Goal: Task Accomplishment & Management: Use online tool/utility

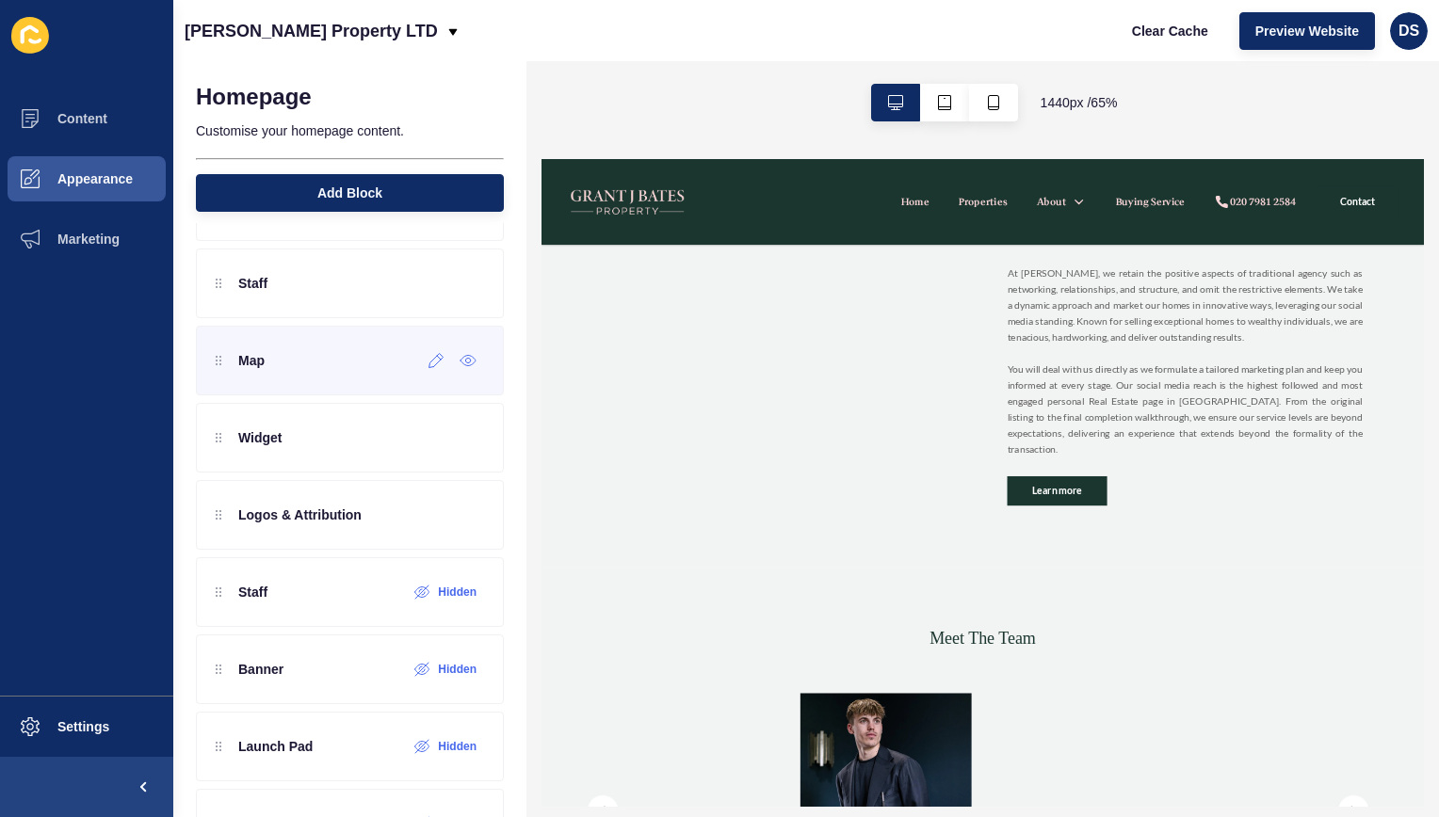
scroll to position [565, 0]
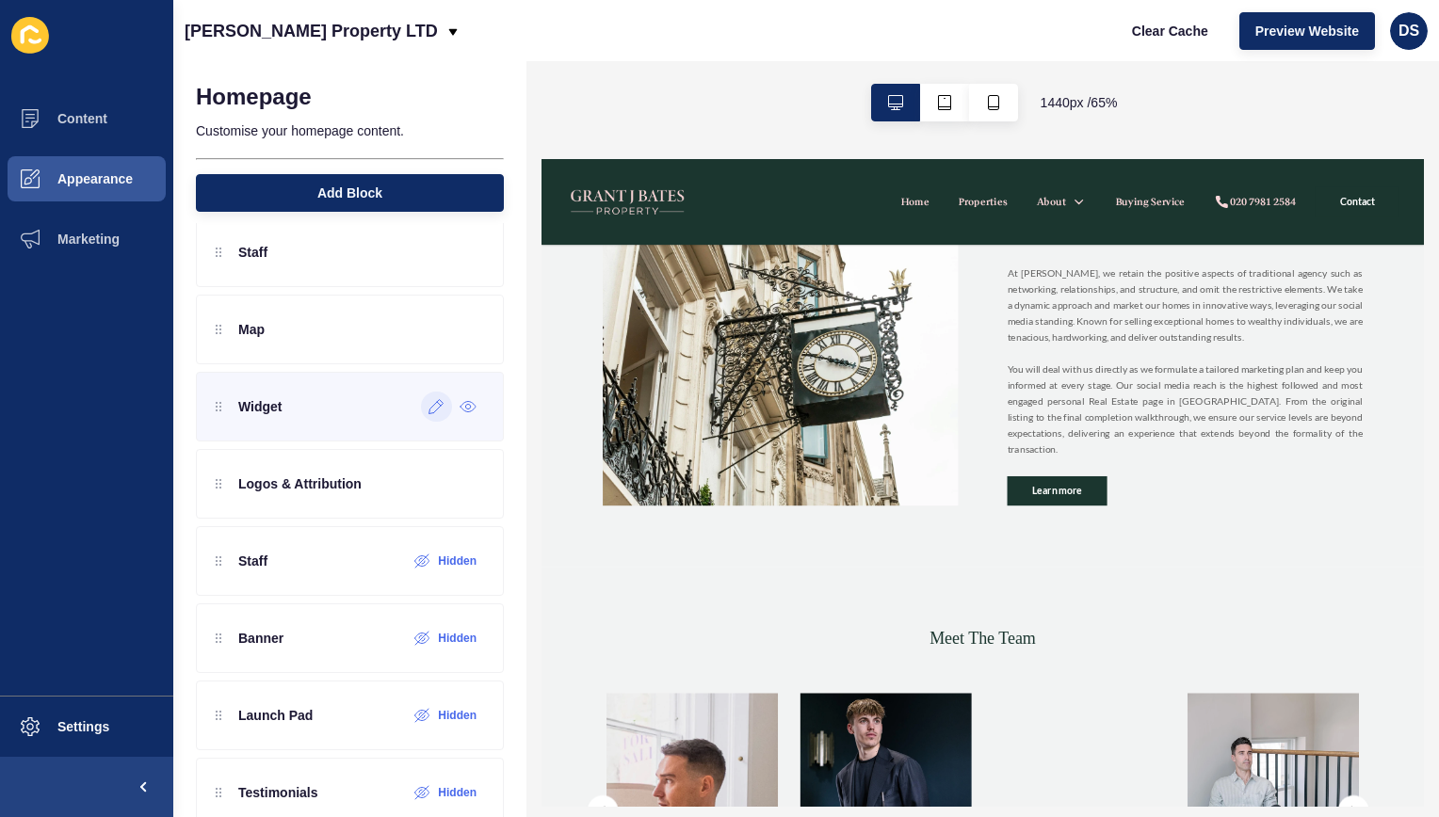
click at [428, 407] on icon at bounding box center [436, 406] width 16 height 15
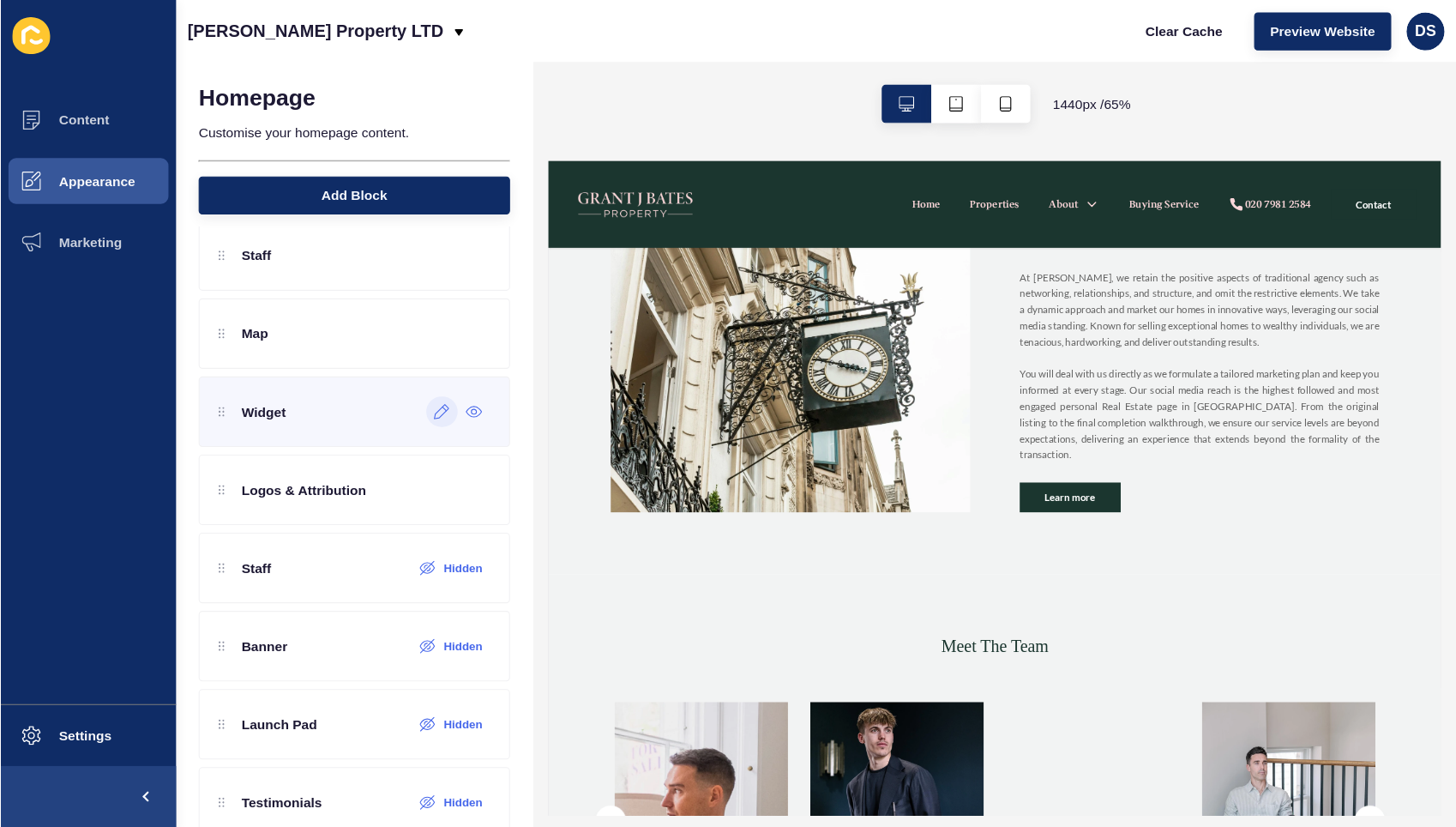
scroll to position [0, 0]
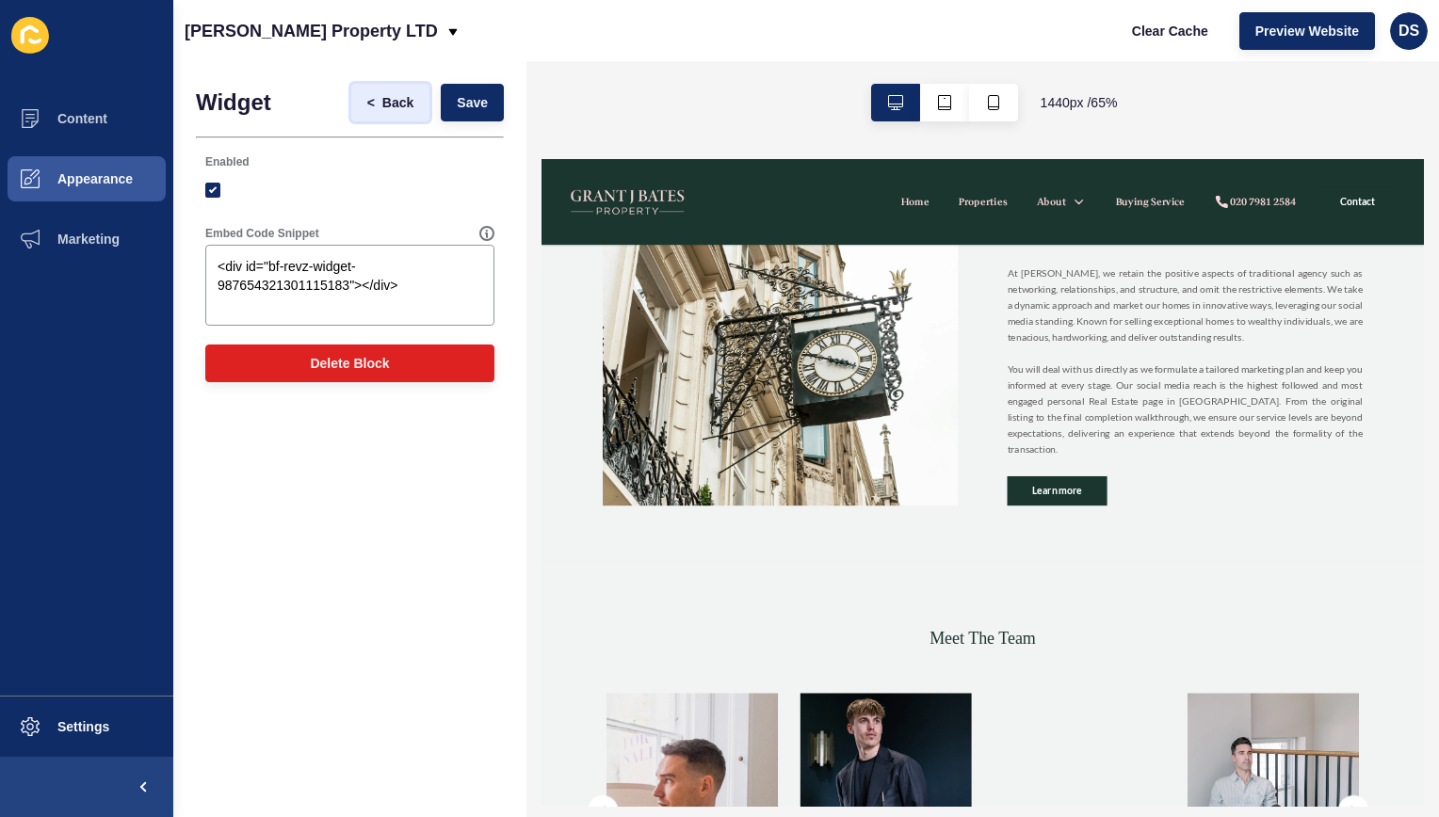
click at [401, 107] on span "Back" at bounding box center [397, 102] width 31 height 19
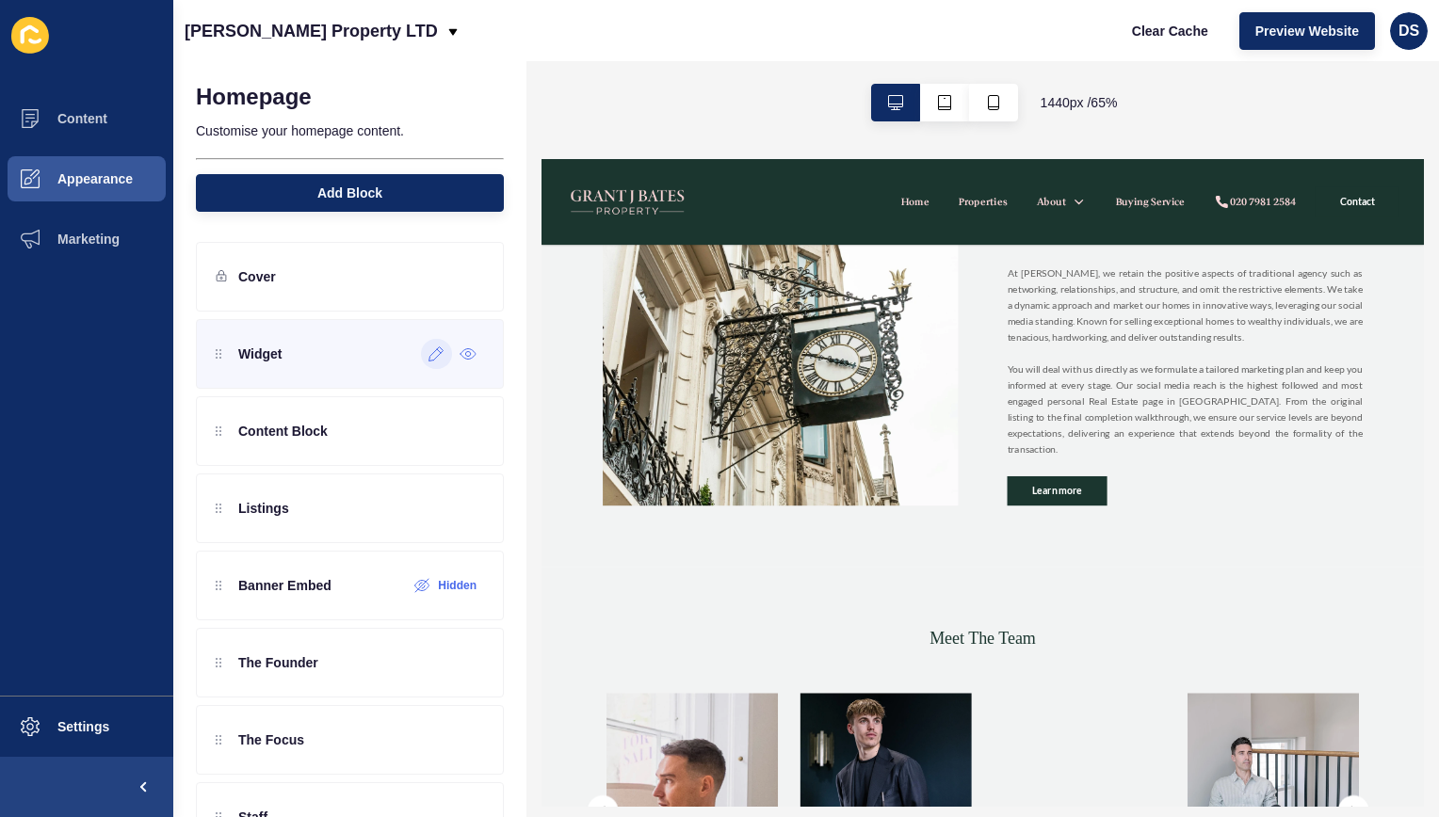
click at [428, 358] on icon at bounding box center [436, 354] width 16 height 15
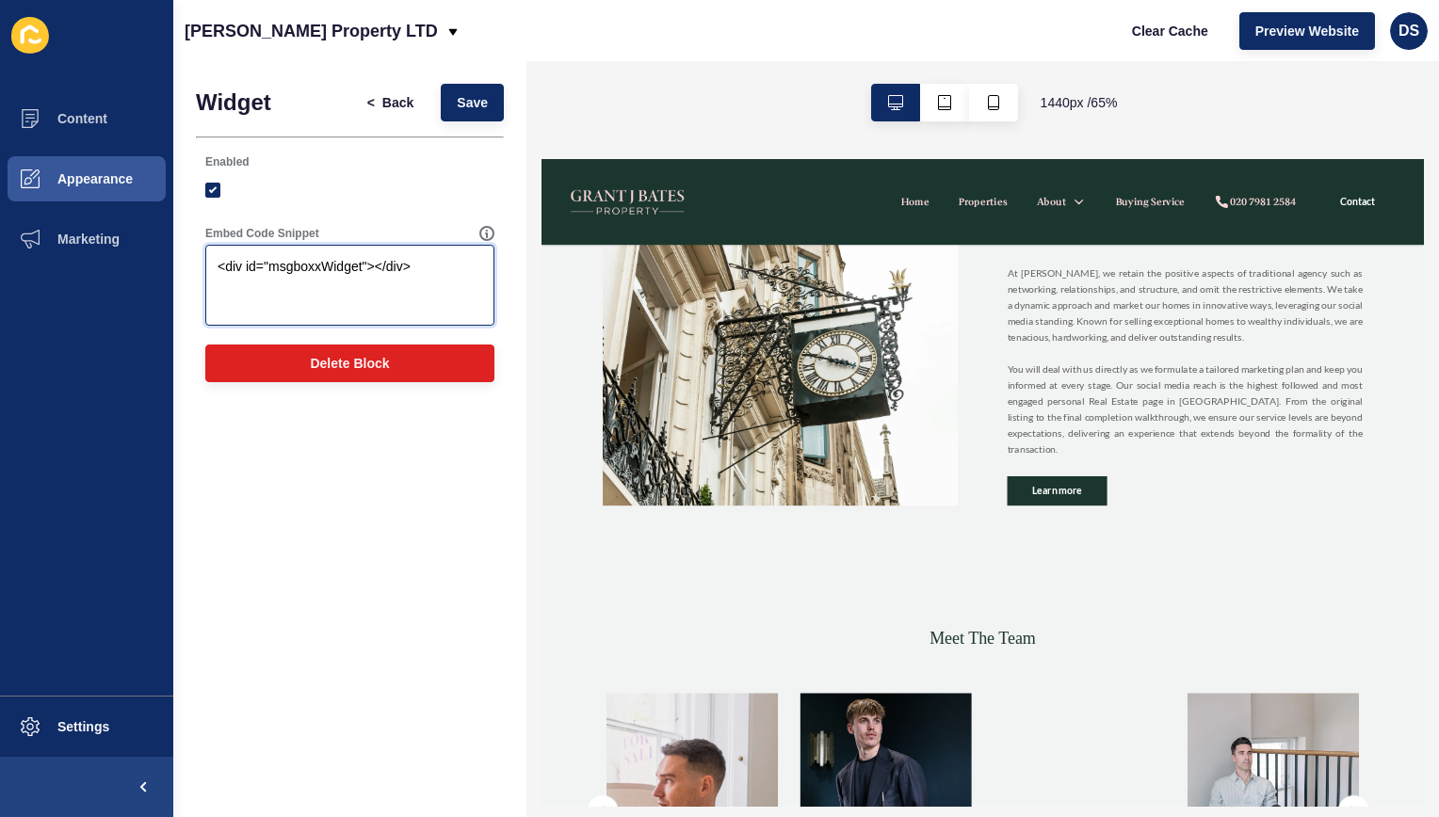
drag, startPoint x: 450, startPoint y: 268, endPoint x: 160, endPoint y: 275, distance: 290.1
click at [160, 275] on div "Content Appearance Marketing Settings [PERSON_NAME] Property LTD Clear Cache Pr…" at bounding box center [719, 408] width 1439 height 817
click at [407, 298] on textarea "<div id="msgboxxWidget"></div>" at bounding box center [349, 285] width 283 height 75
click at [417, 298] on textarea "<div id="msgboxxWidget"></div>" at bounding box center [349, 285] width 283 height 75
click at [421, 298] on textarea "<div id="msgboxxWidget"></div>" at bounding box center [349, 285] width 283 height 75
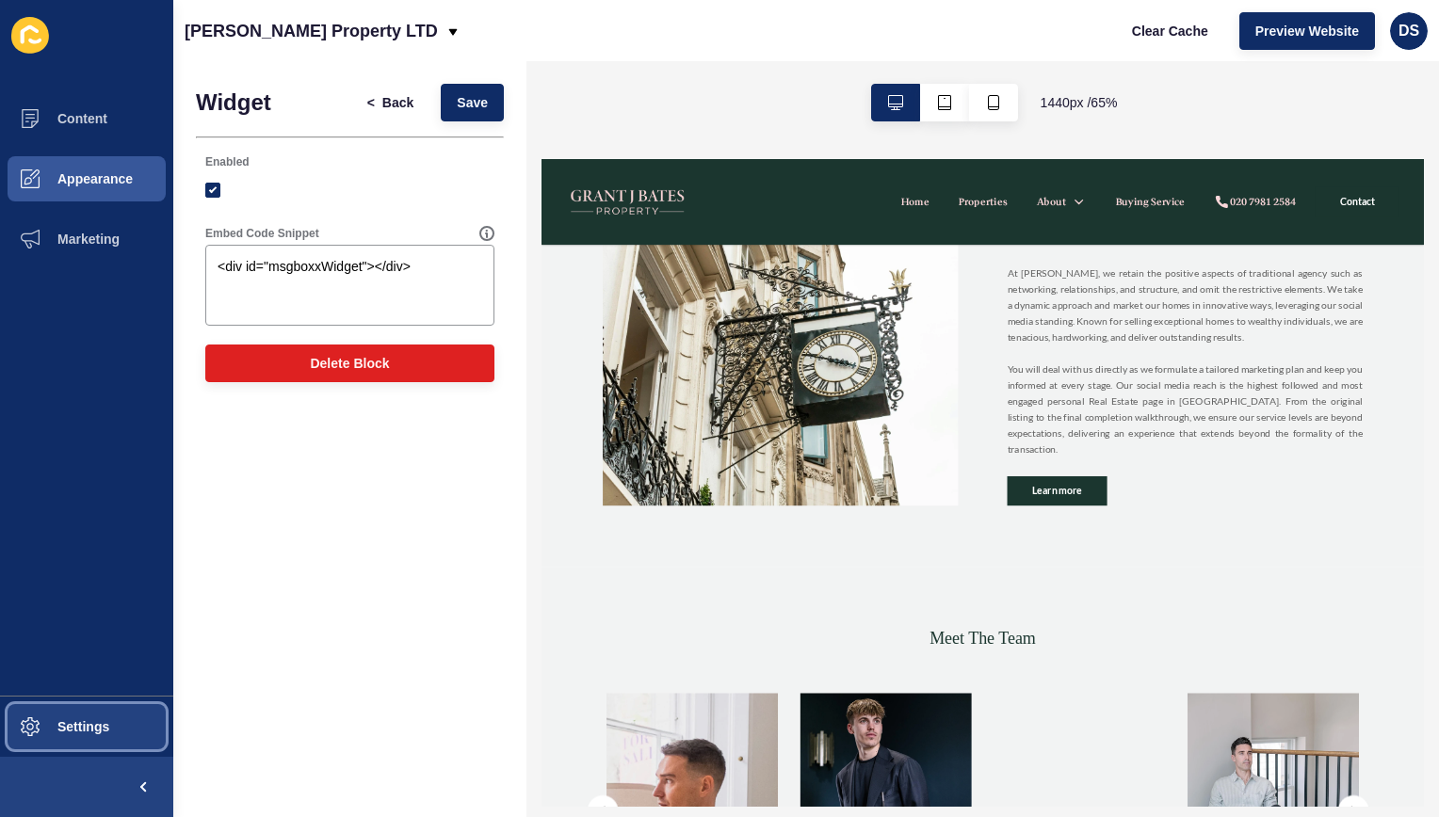
click at [81, 708] on button "Settings" at bounding box center [86, 727] width 173 height 60
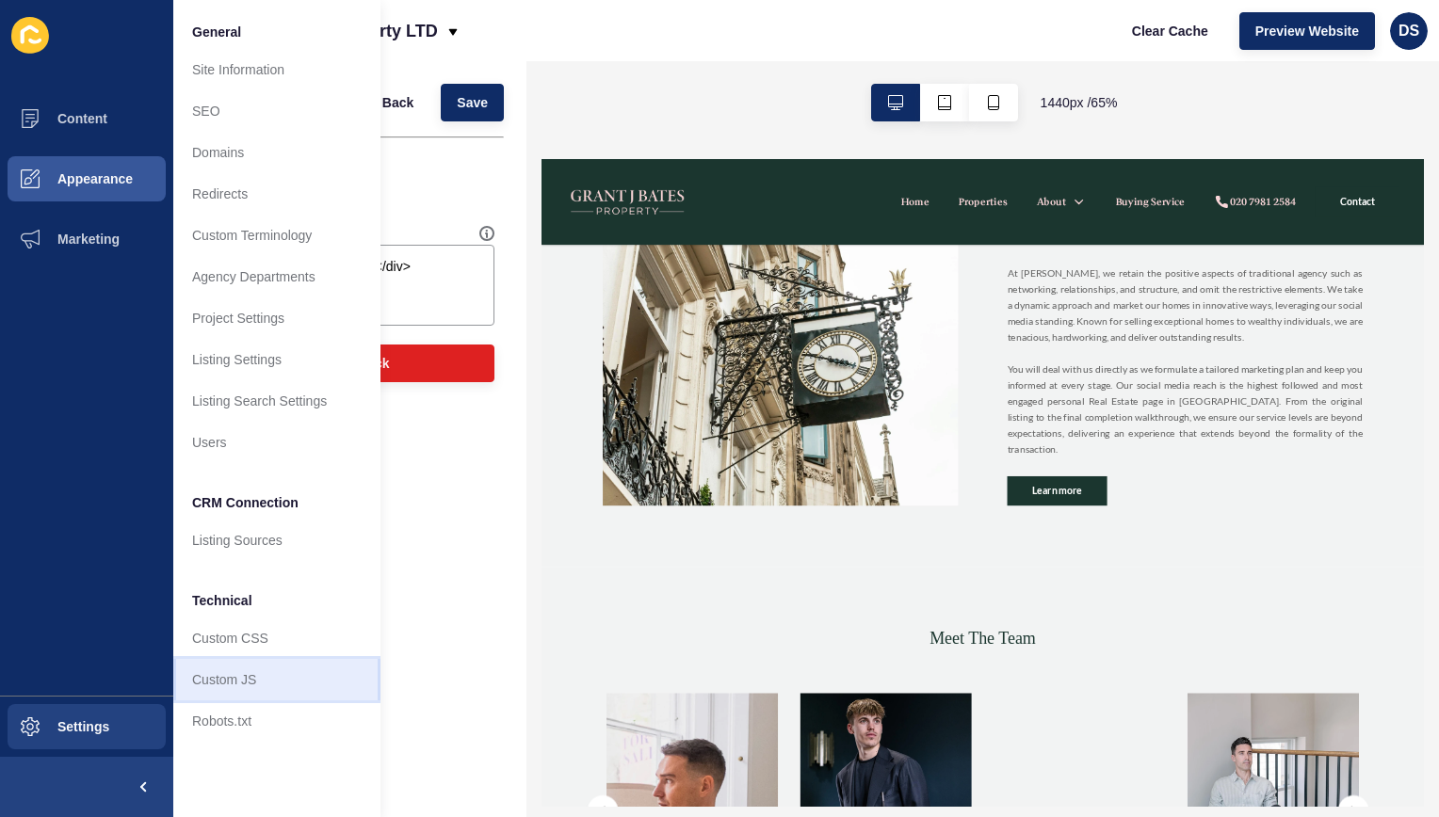
click at [251, 671] on link "Custom JS" at bounding box center [276, 679] width 207 height 41
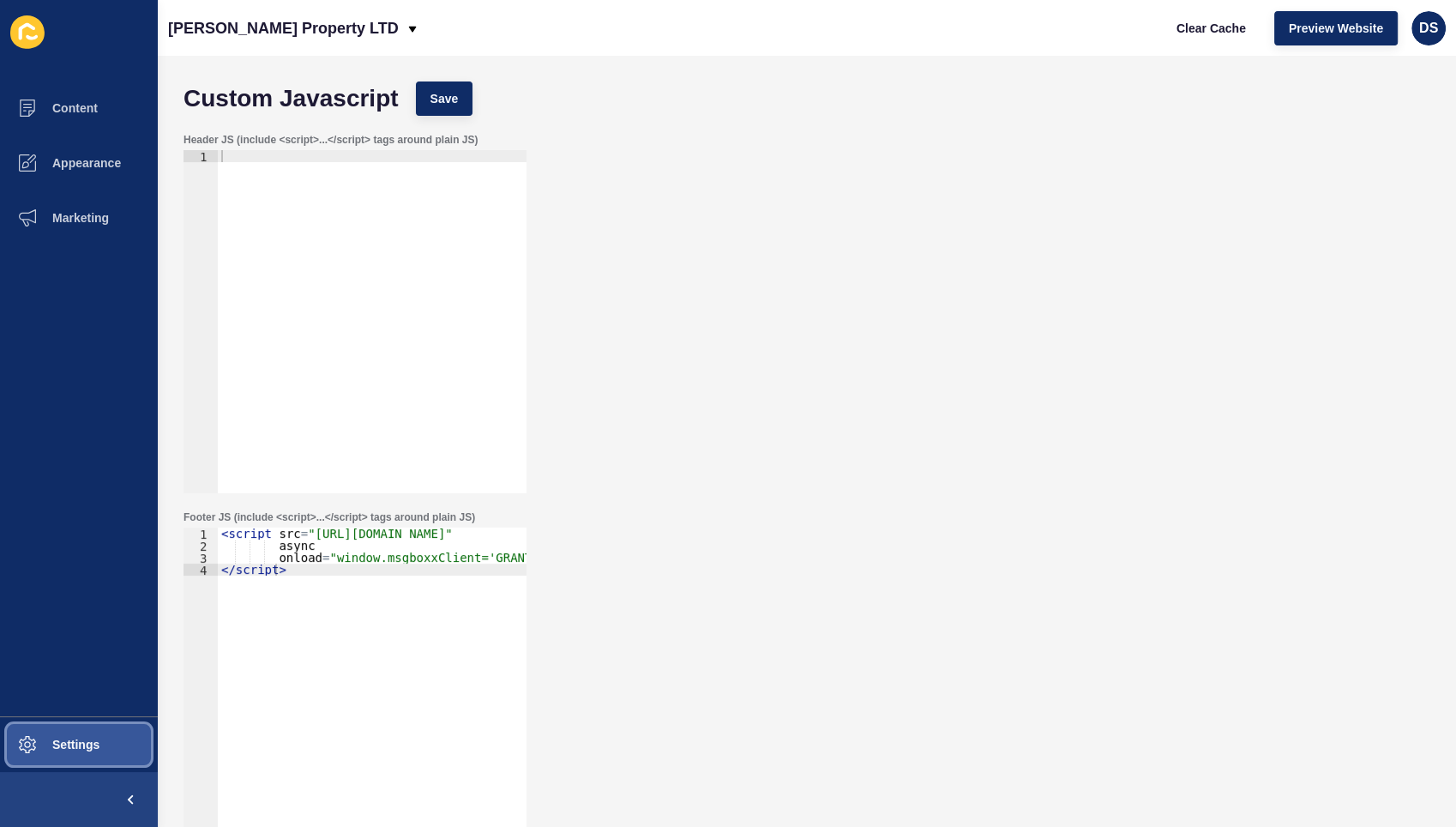
click at [64, 743] on span "Settings" at bounding box center [48, 744] width 102 height 14
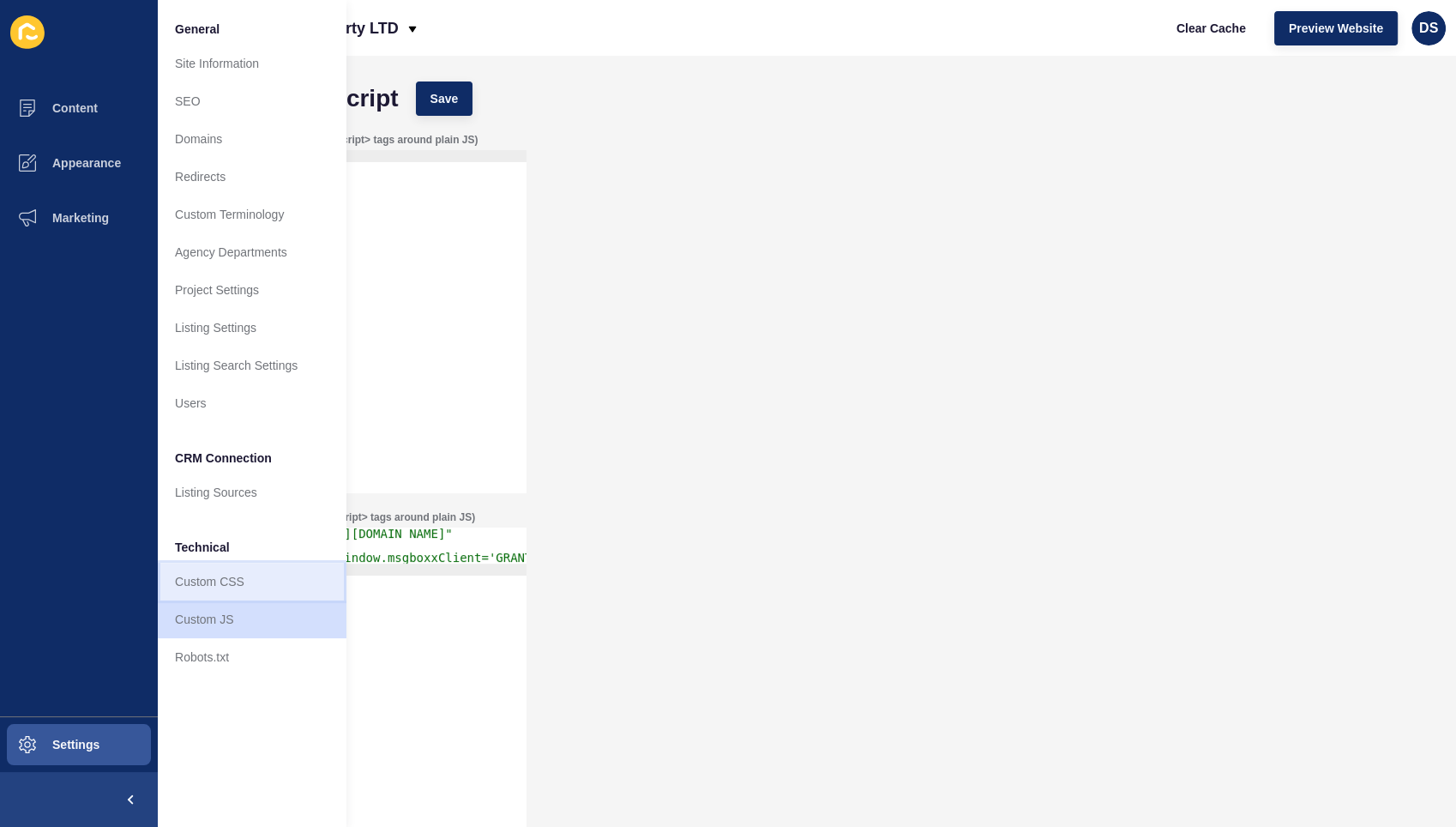
click at [224, 581] on link "Custom CSS" at bounding box center [251, 581] width 188 height 37
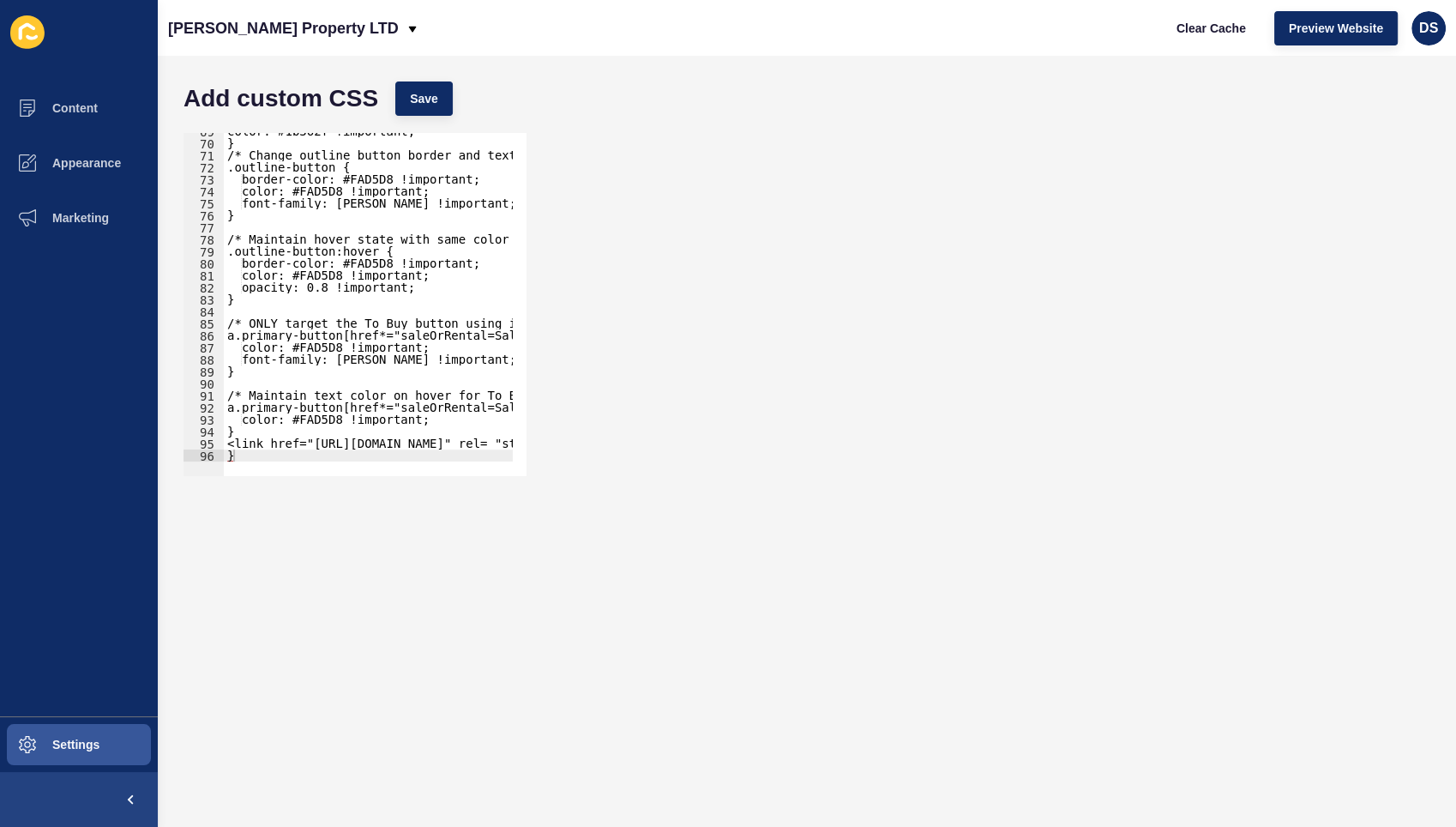
type textarea "<link href="[URL][DOMAIN_NAME]" rel= "stylesheet">"
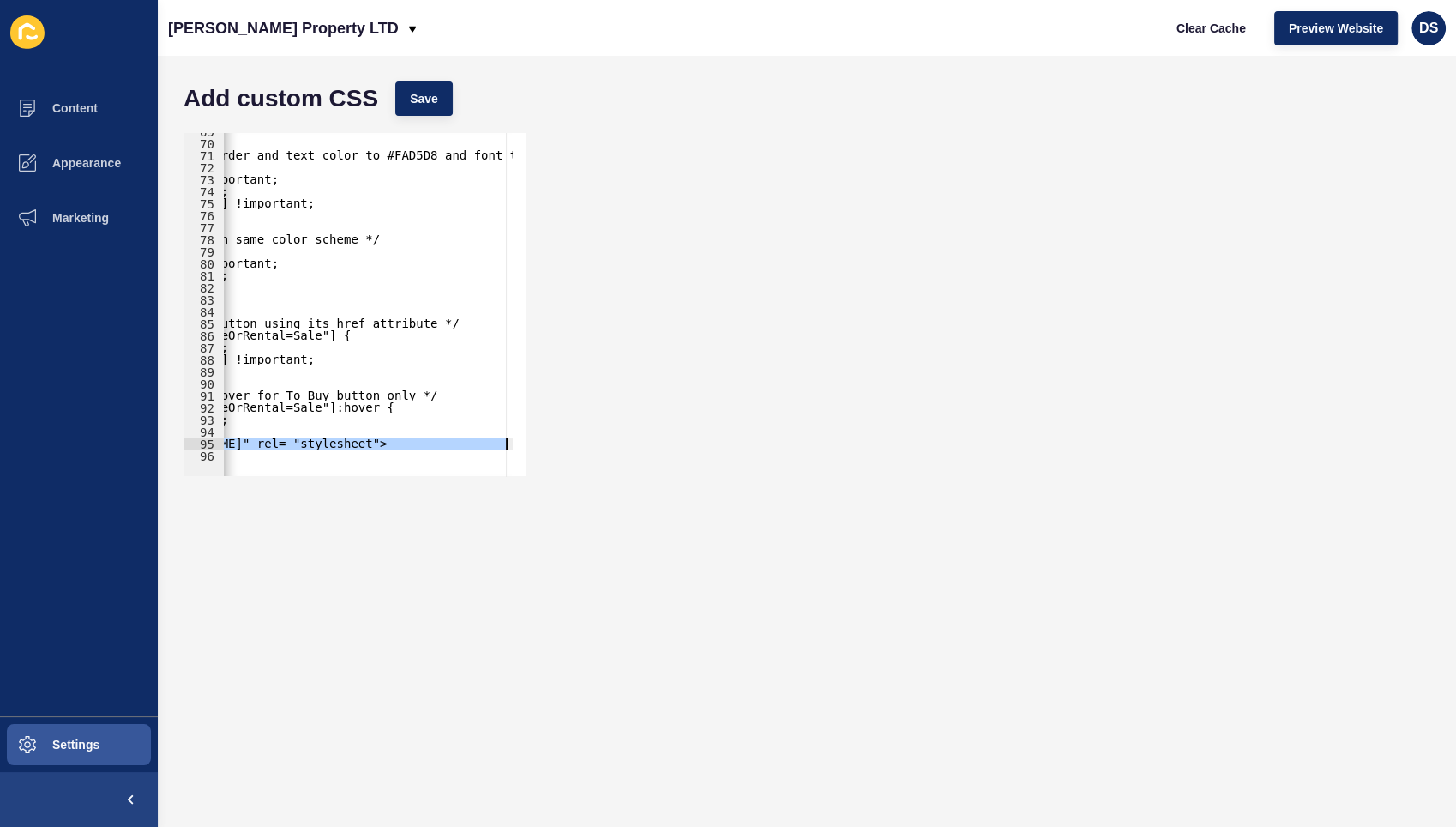
drag, startPoint x: 224, startPoint y: 441, endPoint x: 655, endPoint y: 441, distance: 431.0
click at [655, 441] on div "<link href="[URL][DOMAIN_NAME]" rel= "stylesheet"> 69 70 71 72 73 74 75 76 77 7…" at bounding box center [807, 305] width 1264 height 361
click at [70, 738] on span "Settings" at bounding box center [48, 744] width 102 height 14
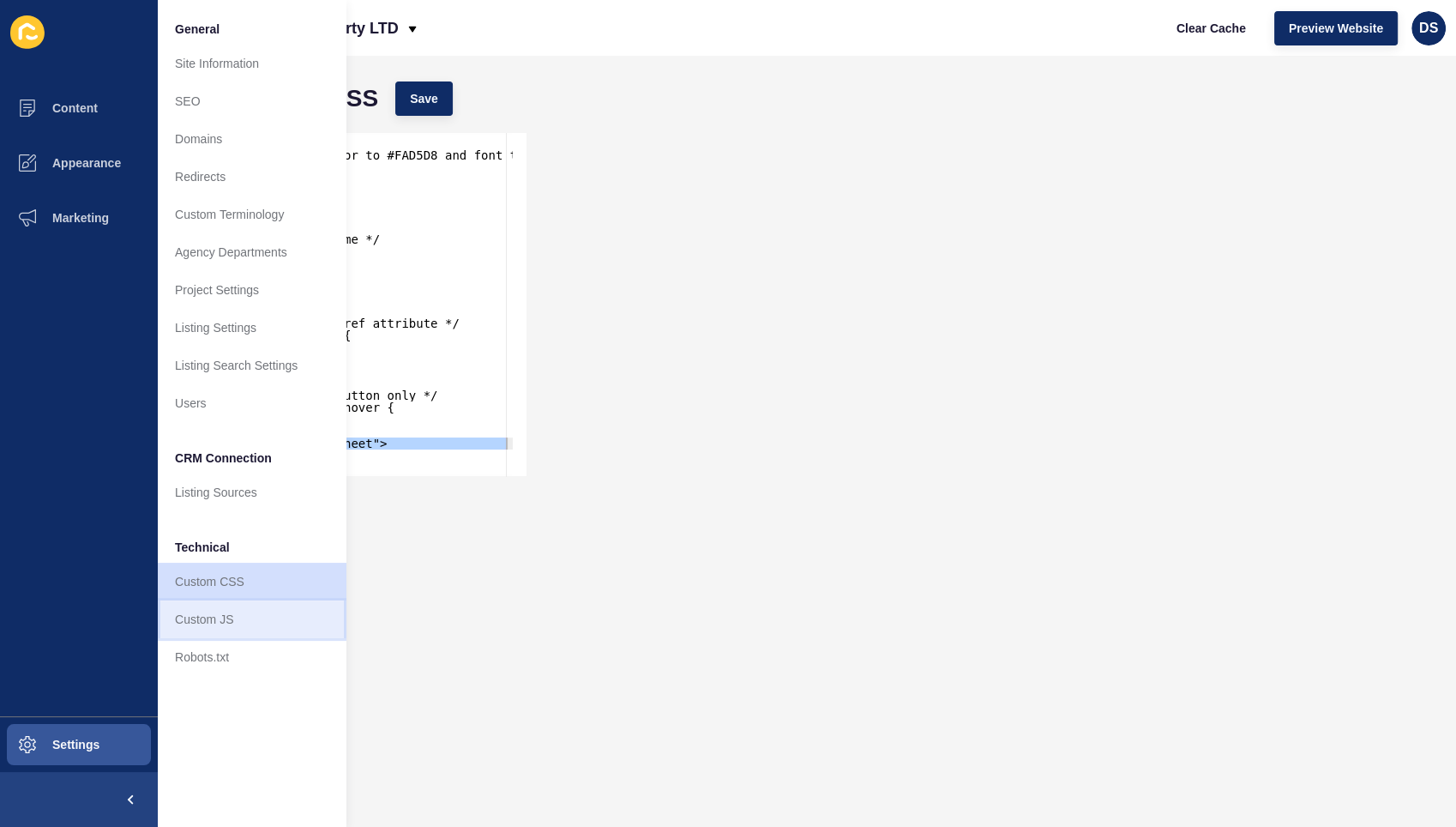
click at [213, 626] on link "Custom JS" at bounding box center [251, 618] width 188 height 37
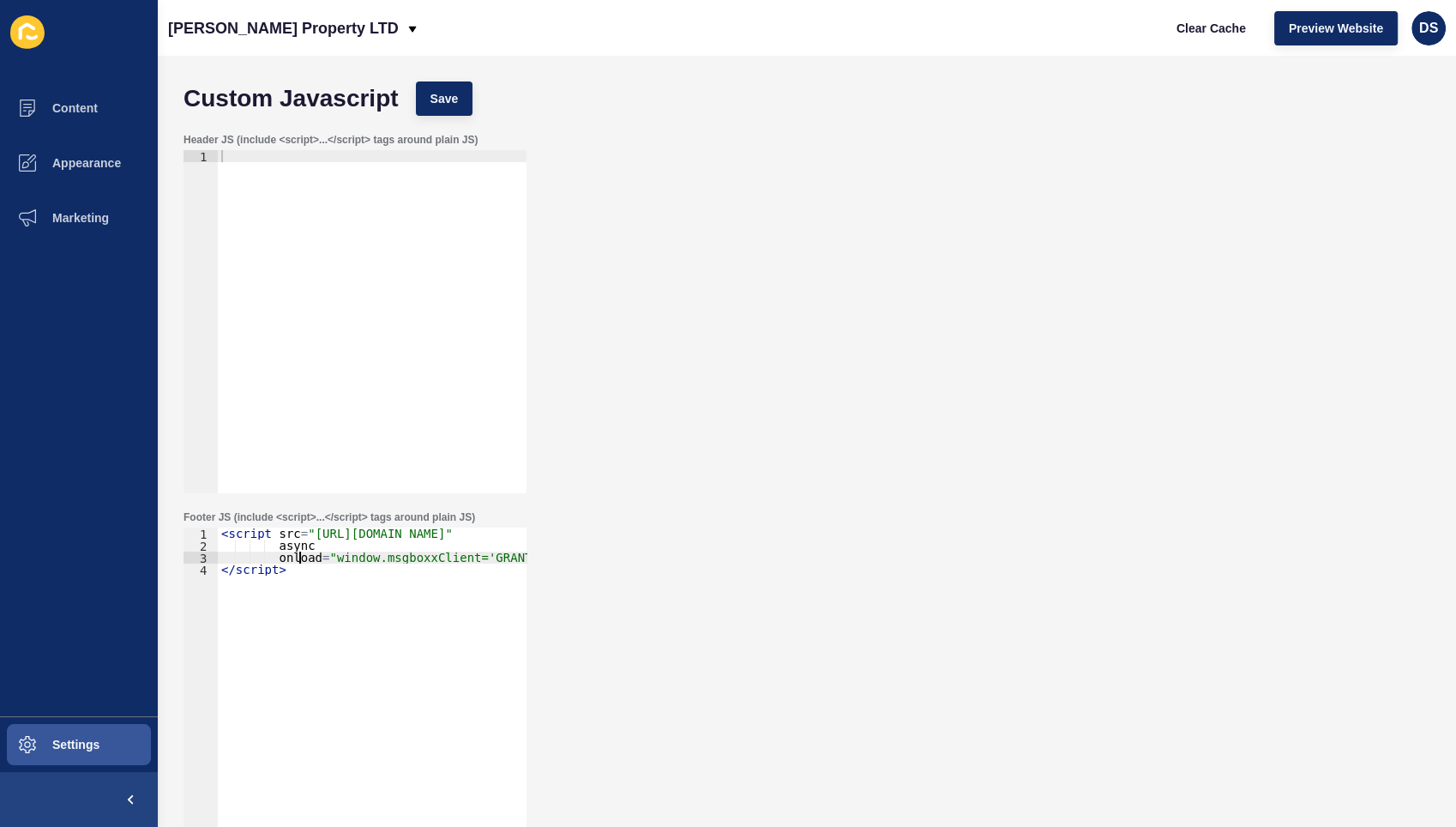
click at [300, 557] on div "< script src = "[URL][DOMAIN_NAME]" async onload = "window.msgboxxClient='GRANT…" at bounding box center [404, 703] width 373 height 352
type textarea "onload="window.msgboxxClient='GRANTJBATES';"> </script>"
